Goal: Find specific page/section: Find specific page/section

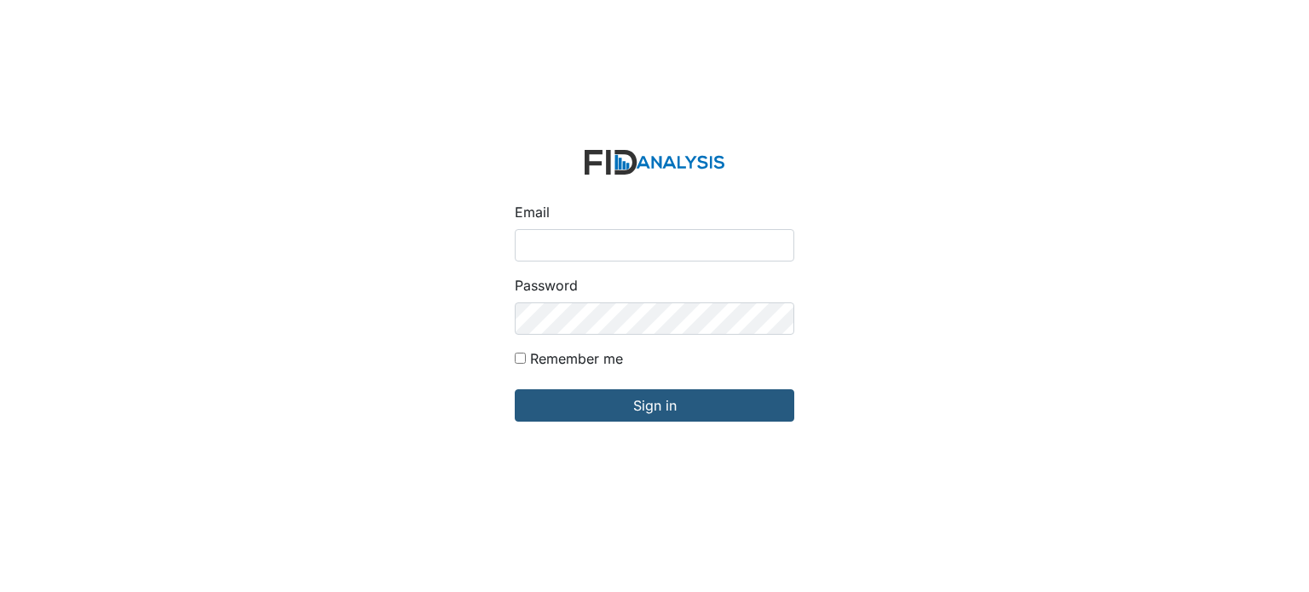
click at [643, 262] on form "Email Password Remember me Sign in" at bounding box center [654, 296] width 307 height 320
click at [643, 241] on input "Email" at bounding box center [655, 245] width 280 height 32
type input "[EMAIL_ADDRESS][DOMAIN_NAME]"
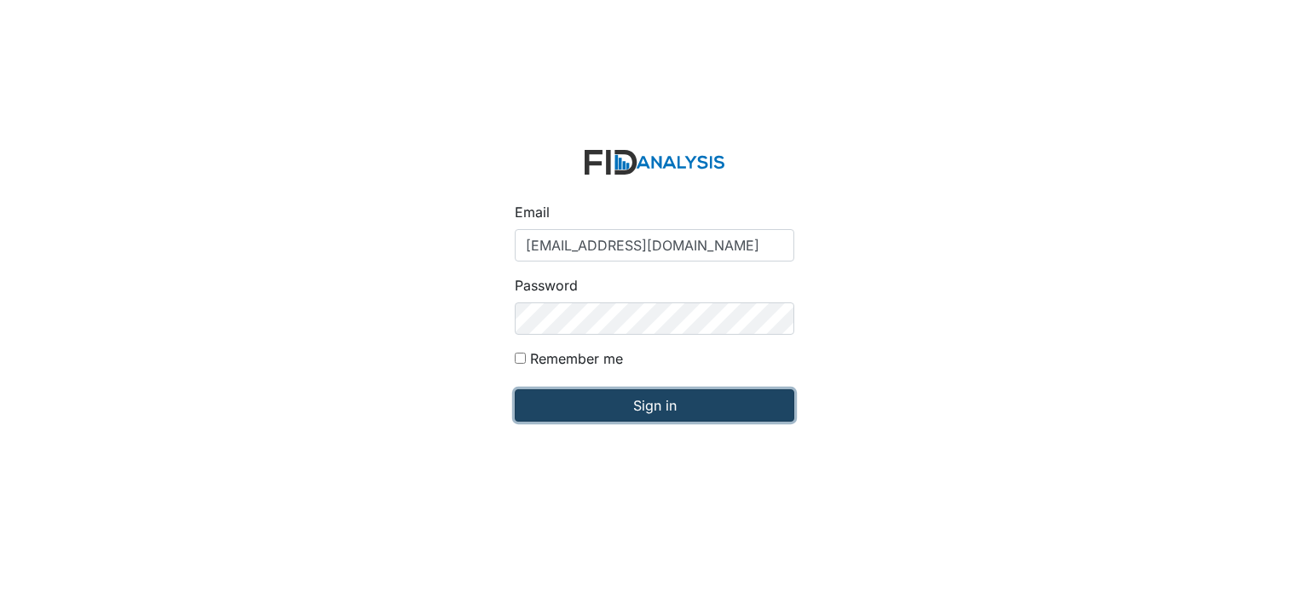
click at [654, 398] on input "Sign in" at bounding box center [655, 406] width 280 height 32
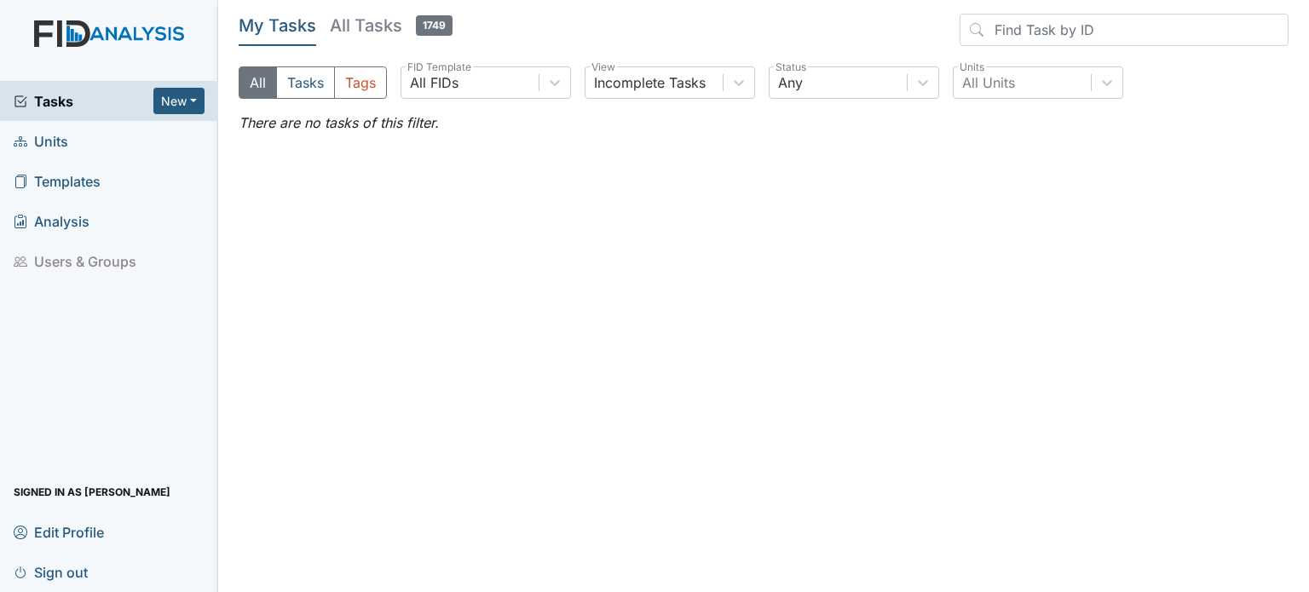
click at [44, 136] on span "Units" at bounding box center [41, 141] width 55 height 26
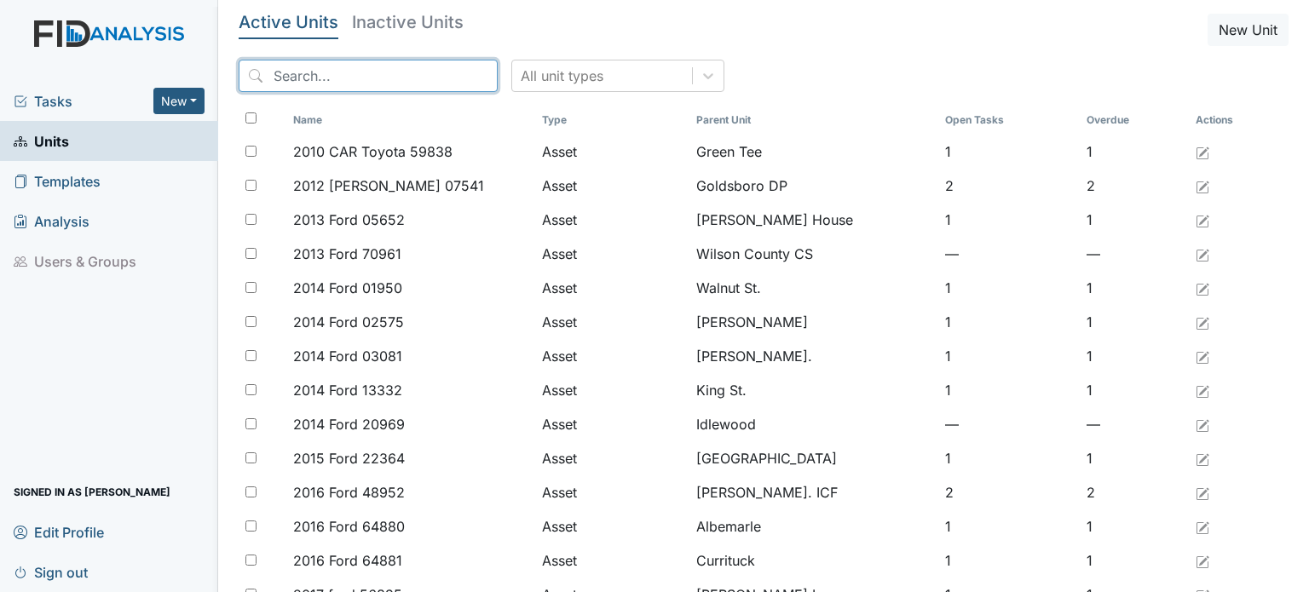
click at [301, 74] on input "search" at bounding box center [368, 76] width 259 height 32
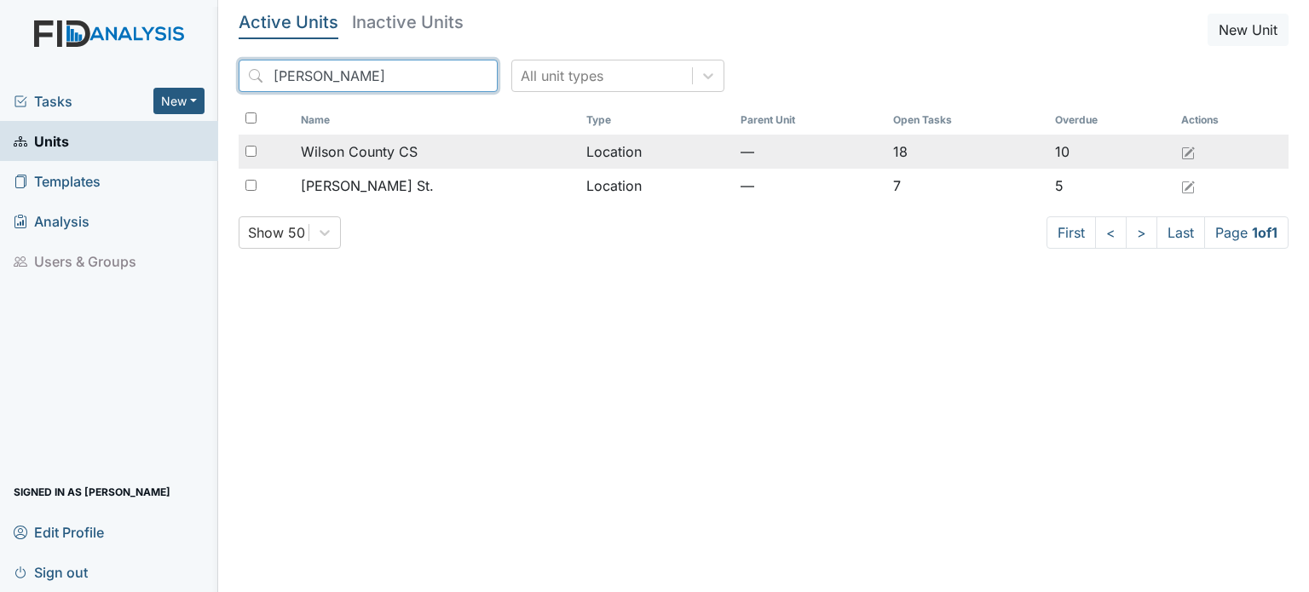
type input "wilson"
click at [368, 149] on span "Wilson County CS" at bounding box center [359, 152] width 117 height 20
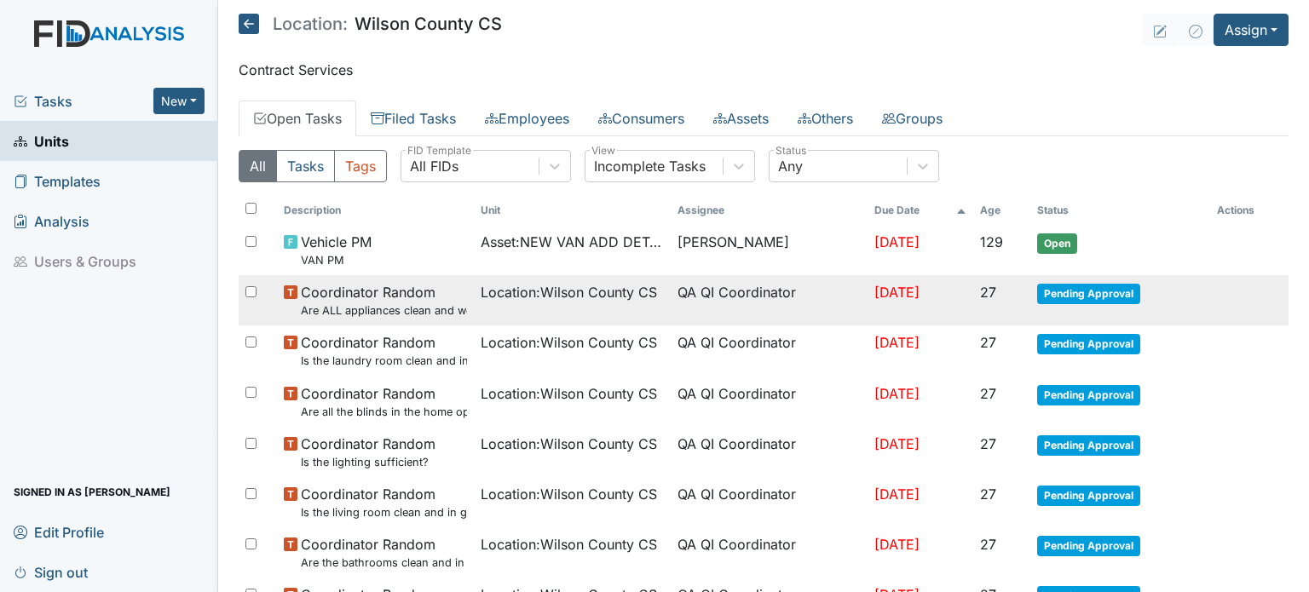
click at [453, 297] on span "Coordinator Random Are ALL appliances clean and working properly?" at bounding box center [384, 300] width 166 height 37
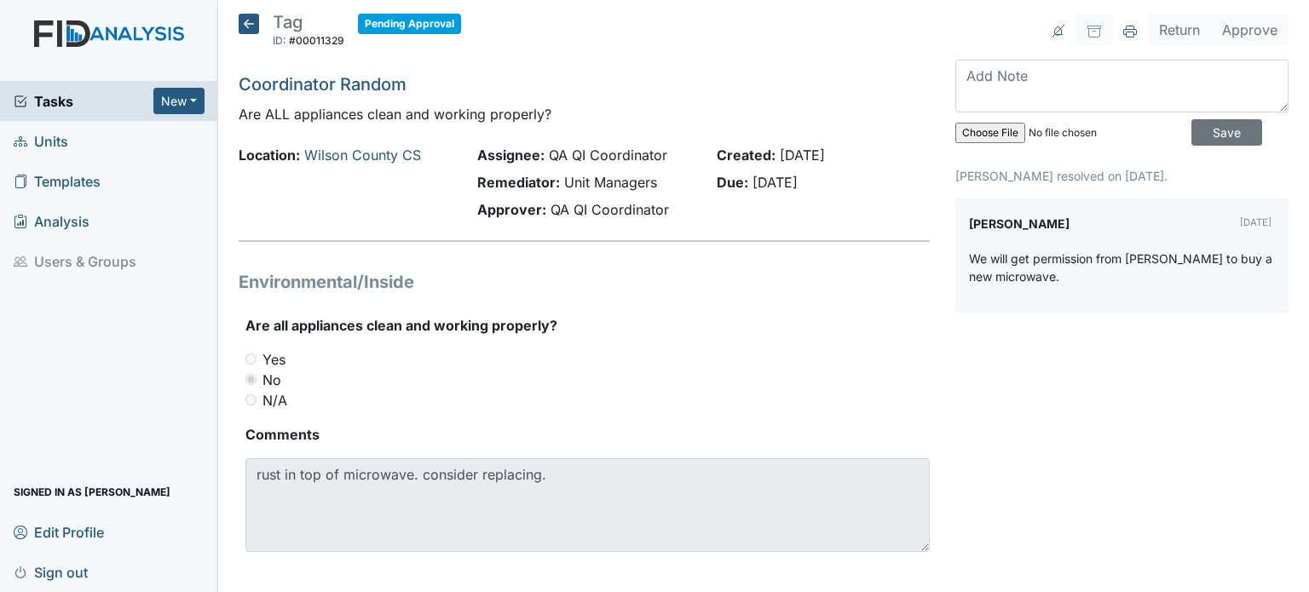
click at [250, 17] on icon at bounding box center [249, 24] width 20 height 20
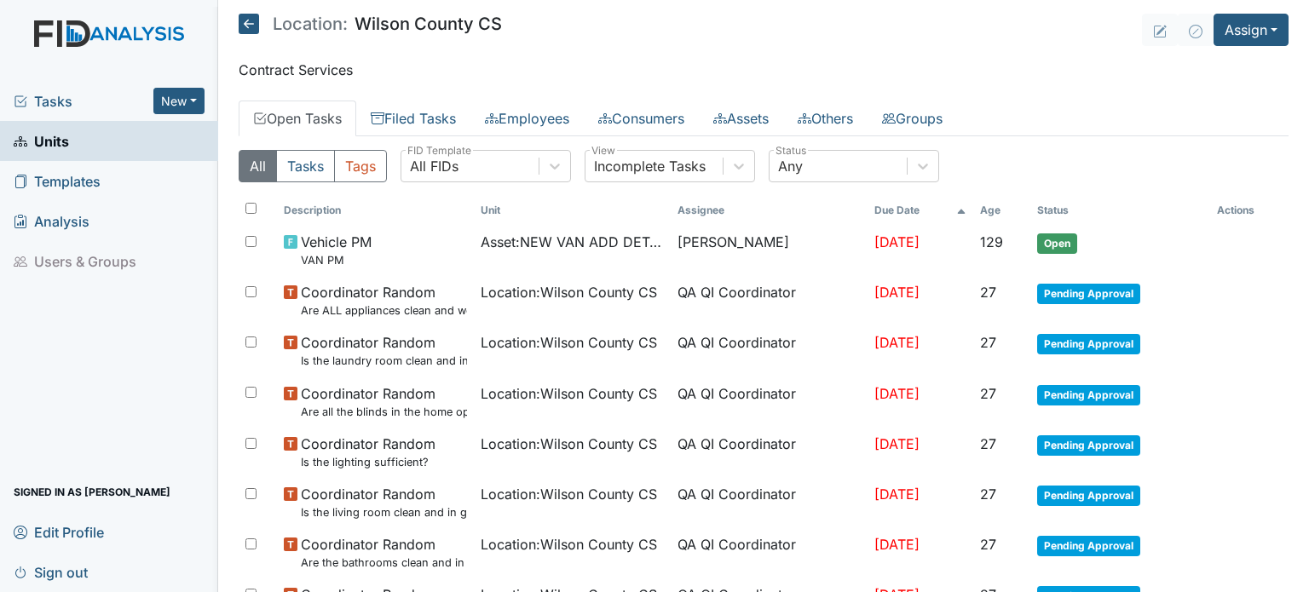
click at [59, 95] on span "Tasks" at bounding box center [84, 101] width 140 height 20
